Goal: Book appointment/travel/reservation

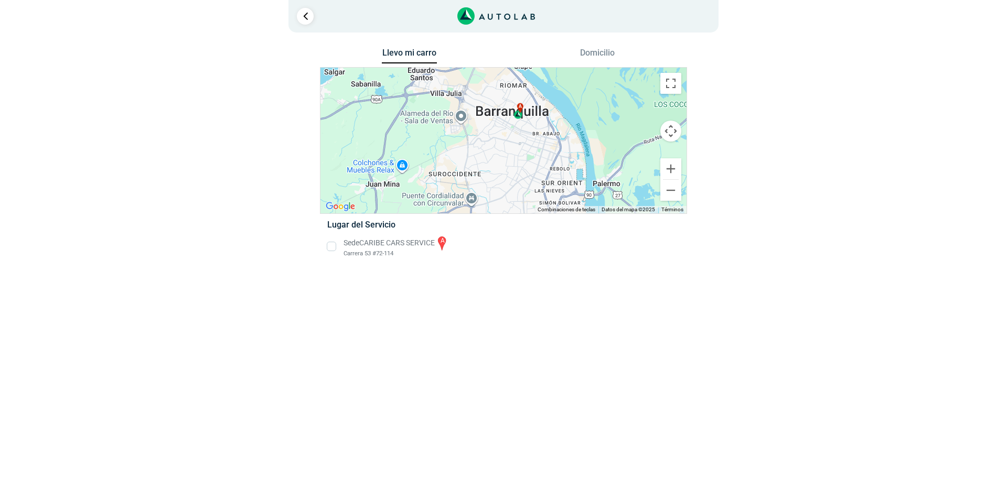
click at [349, 250] on li "Sede CARIBE CARS SERVICE a Carrera 53 #72-114" at bounding box center [504, 247] width 368 height 24
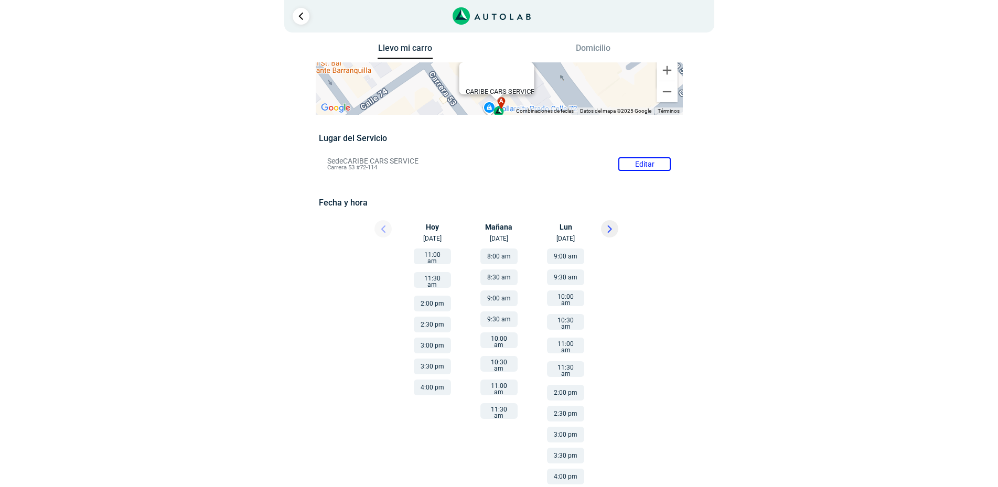
scroll to position [6, 0]
click at [563, 469] on button "4:00 pm" at bounding box center [565, 476] width 37 height 16
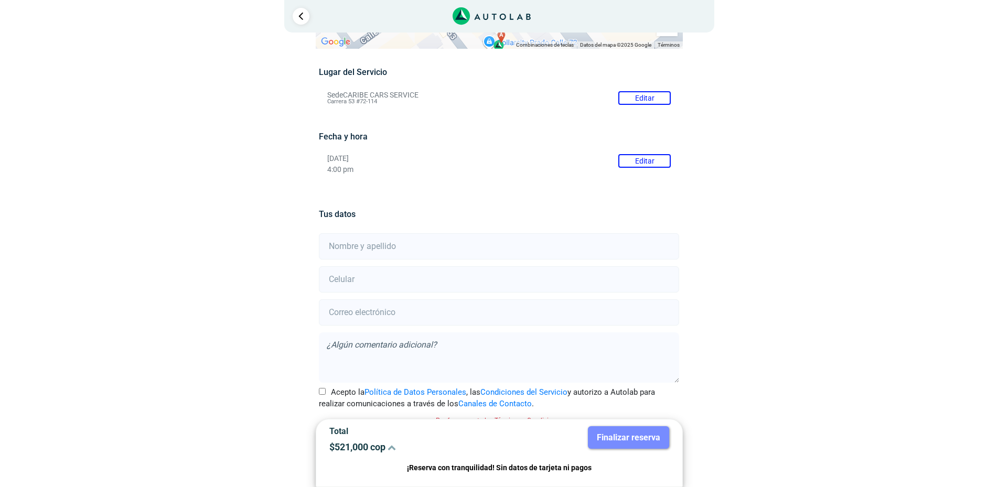
scroll to position [83, 0]
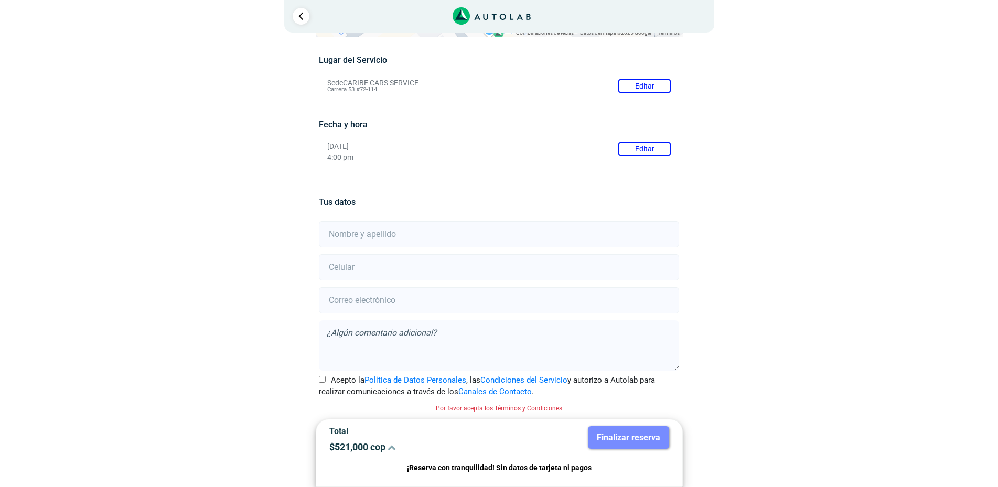
click at [324, 382] on input "Acepto la Política de Datos Personales , las Condiciones del Servicio y autoriz…" at bounding box center [322, 379] width 7 height 7
checkbox input "true"
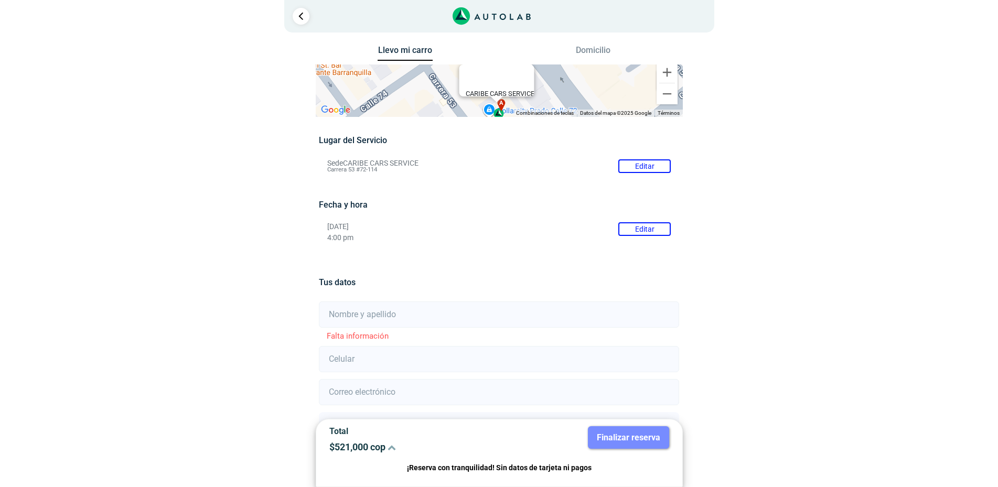
scroll to position [0, 0]
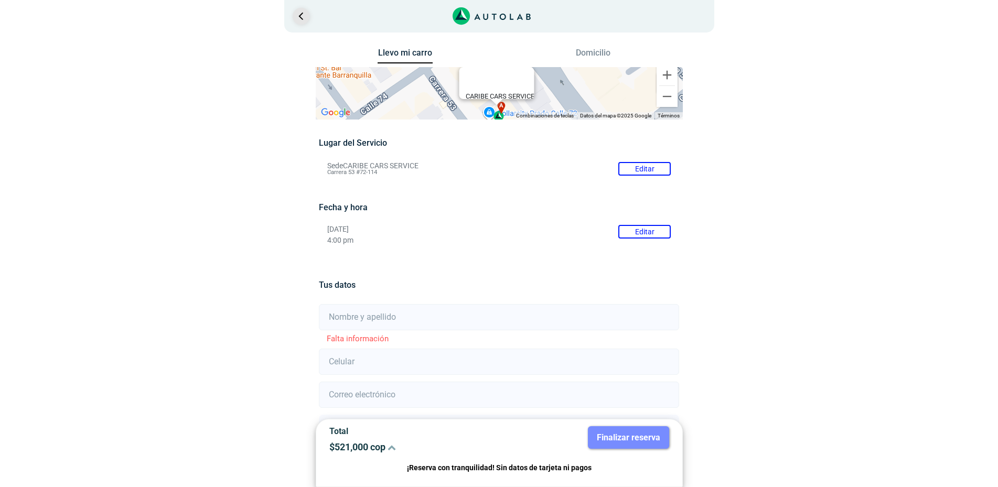
click at [299, 17] on link "Ir al paso anterior" at bounding box center [301, 16] width 17 height 17
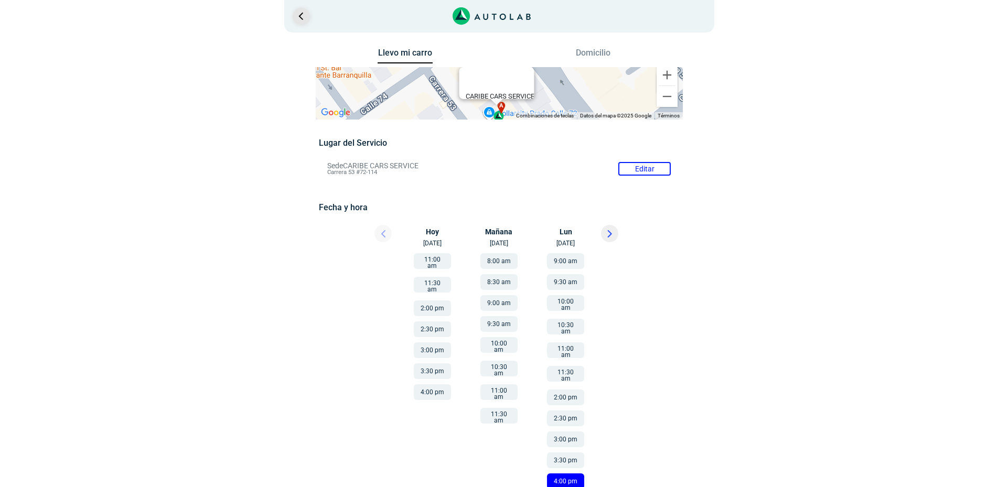
scroll to position [6, 0]
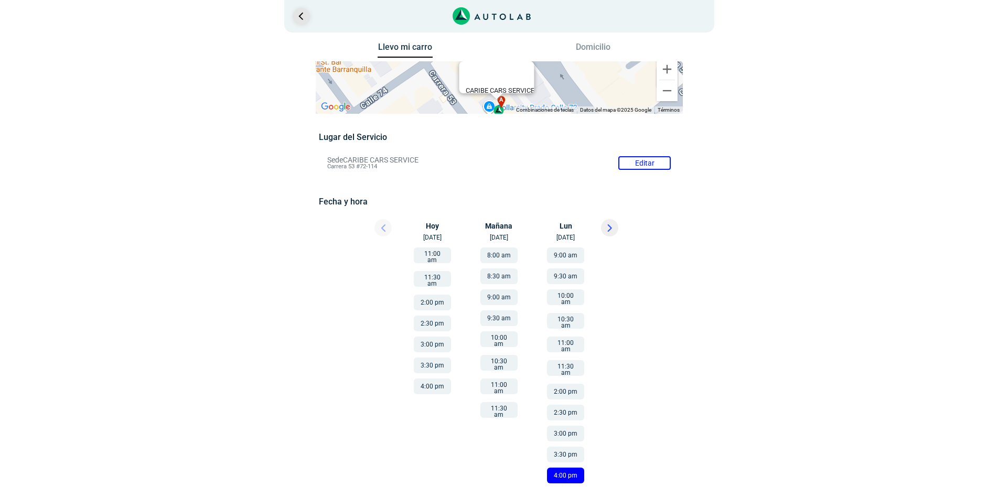
click at [299, 17] on link "Ir al paso anterior" at bounding box center [301, 16] width 17 height 17
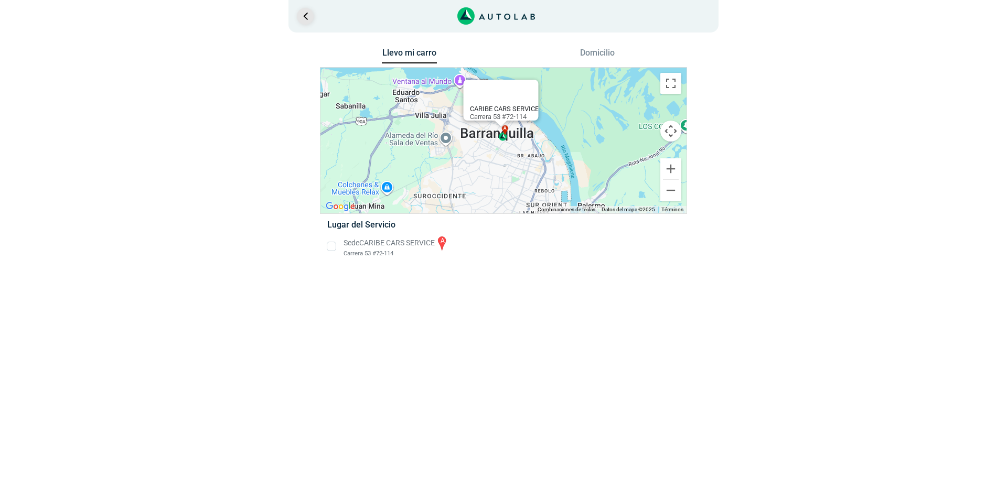
click at [299, 17] on link "Ir al paso anterior" at bounding box center [305, 16] width 17 height 17
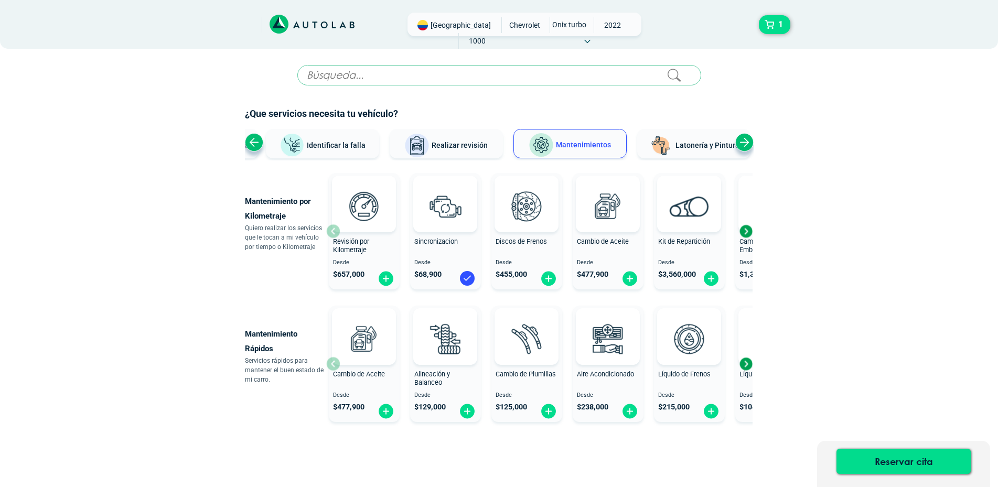
click at [282, 25] on icon at bounding box center [282, 22] width 6 height 11
